Goal: Task Accomplishment & Management: Manage account settings

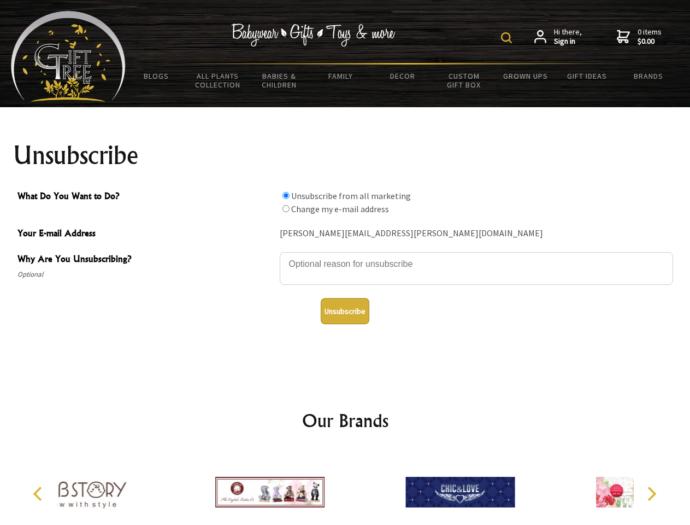
click at [508, 38] on img at bounding box center [506, 37] width 11 height 11
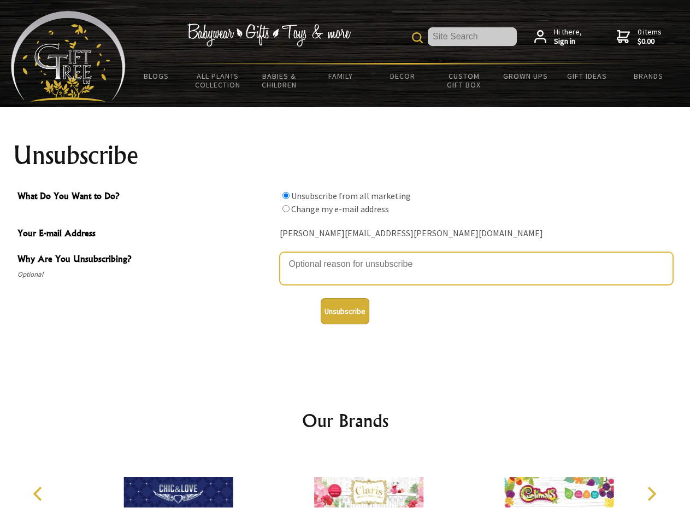
click at [345, 256] on textarea "Why Are You Unsubscribing?" at bounding box center [476, 268] width 393 height 33
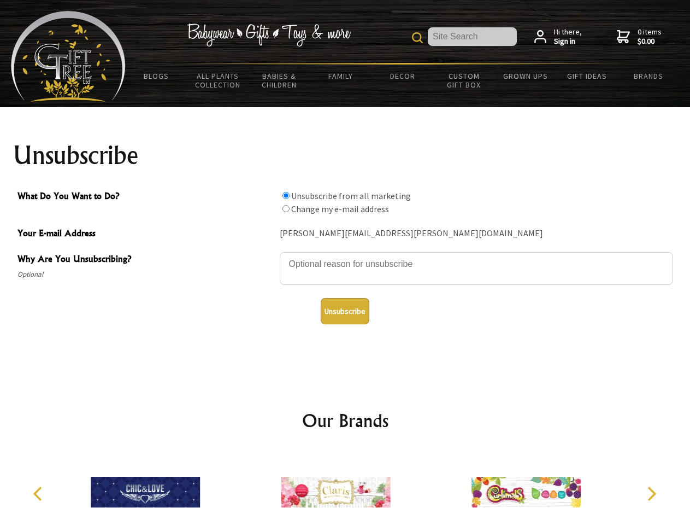
click at [286, 195] on input "What Do You Want to Do?" at bounding box center [285, 195] width 7 height 7
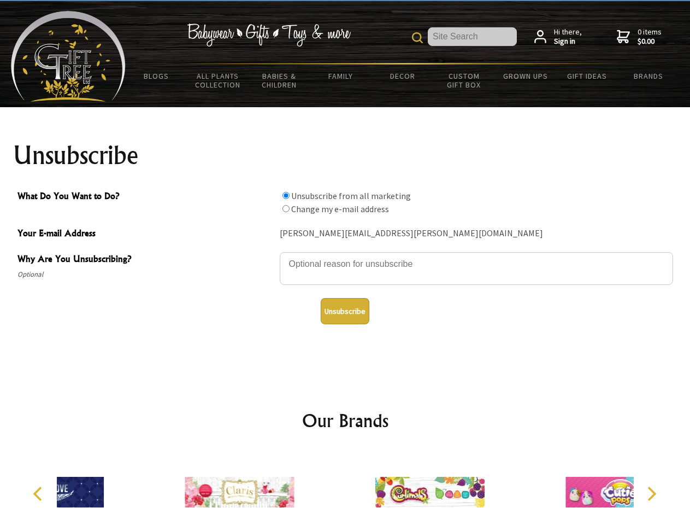
click at [286, 208] on input "What Do You Want to Do?" at bounding box center [285, 208] width 7 height 7
radio input "true"
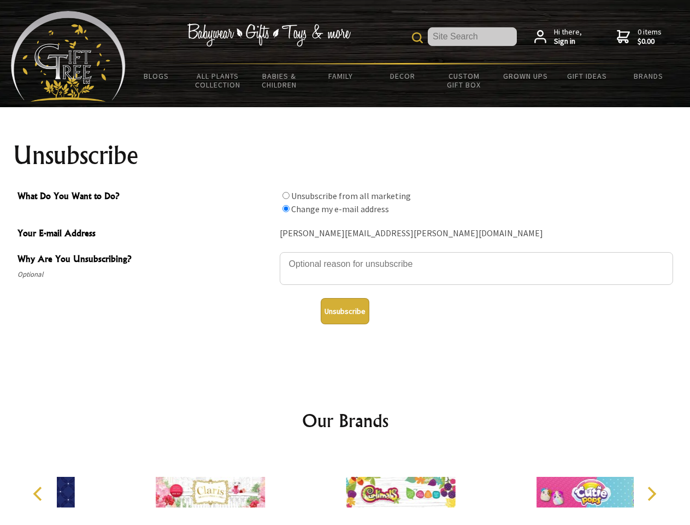
click at [345, 311] on button "Unsubscribe" at bounding box center [345, 311] width 49 height 26
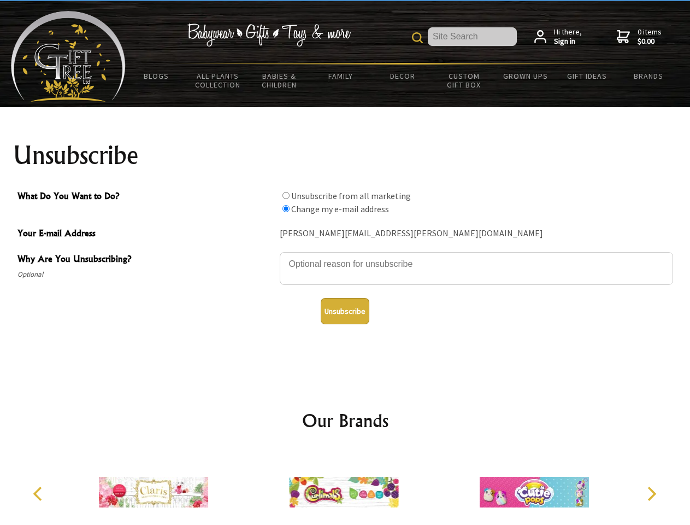
click at [345, 487] on img at bounding box center [343, 492] width 109 height 82
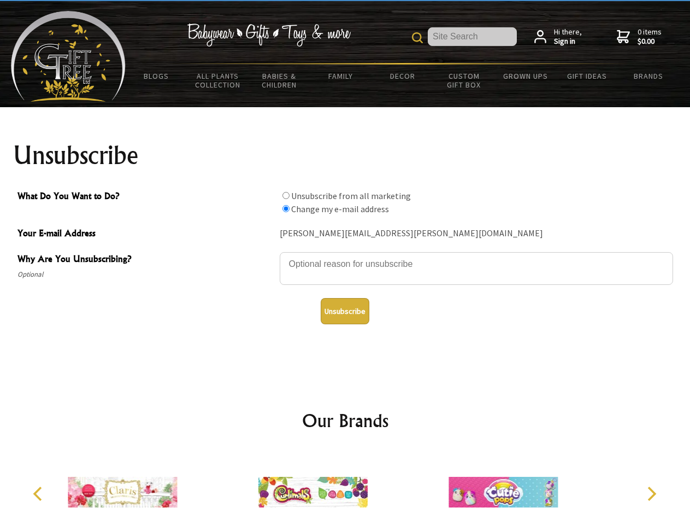
click at [39, 493] on icon "Previous" at bounding box center [39, 493] width 14 height 14
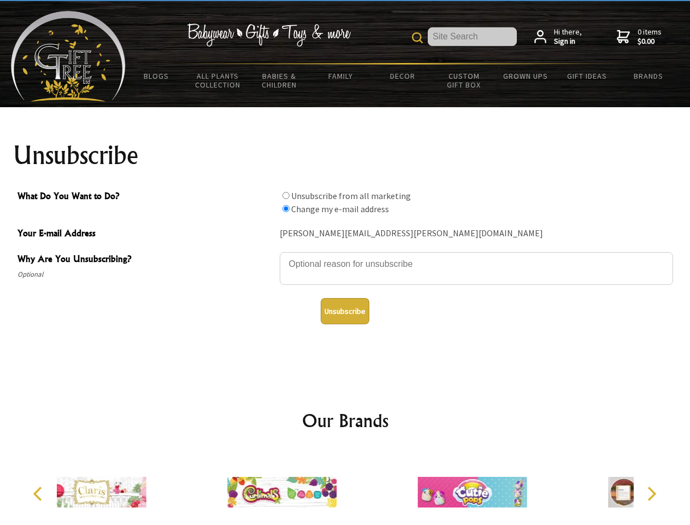
click at [651, 493] on icon "Next" at bounding box center [651, 493] width 14 height 14
